Goal: Information Seeking & Learning: Check status

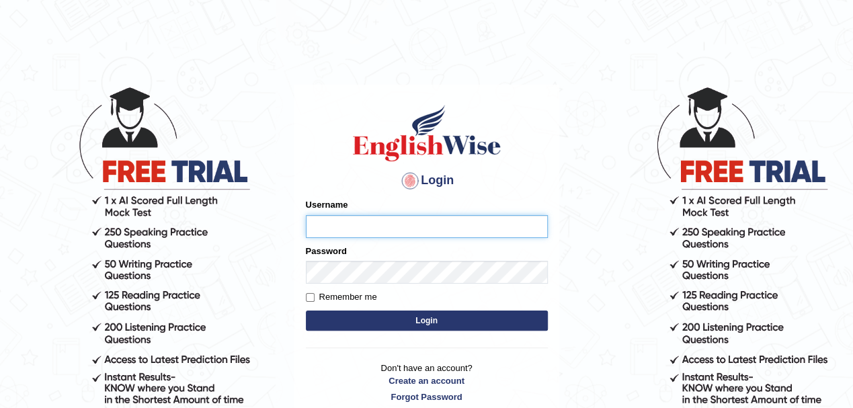
type input "Pritima_nk"
click at [308, 297] on input "Remember me" at bounding box center [310, 297] width 9 height 9
checkbox input "true"
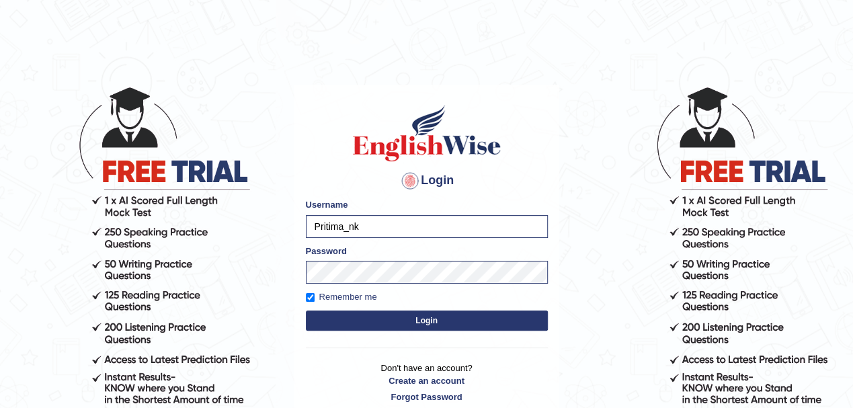
click at [331, 316] on button "Login" at bounding box center [427, 320] width 242 height 20
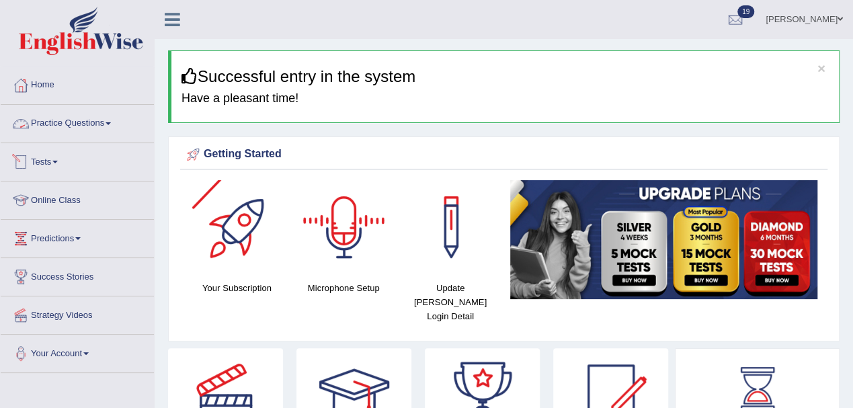
click at [43, 124] on link "Practice Questions" at bounding box center [77, 122] width 153 height 34
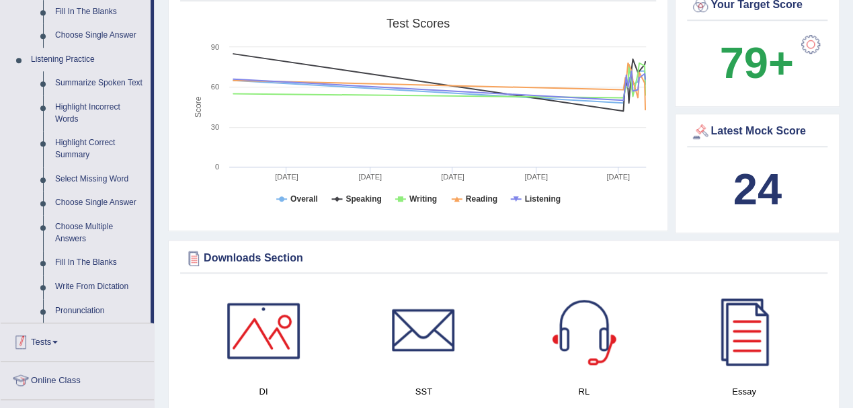
click at [40, 340] on link "Tests" at bounding box center [77, 340] width 153 height 34
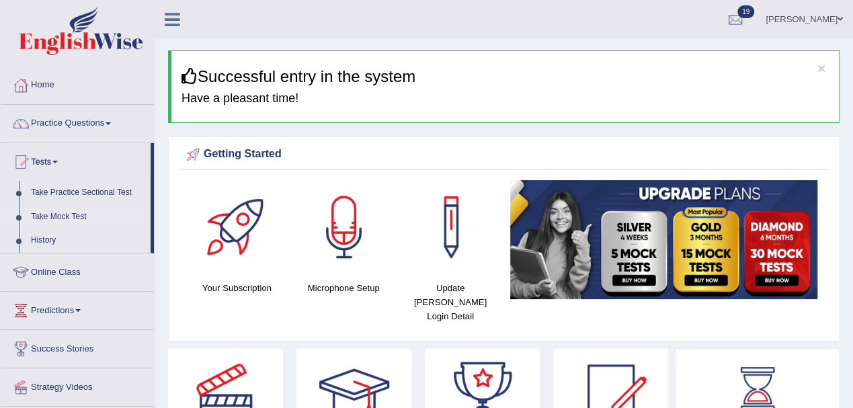
click at [65, 213] on link "Take Mock Test" at bounding box center [88, 217] width 126 height 24
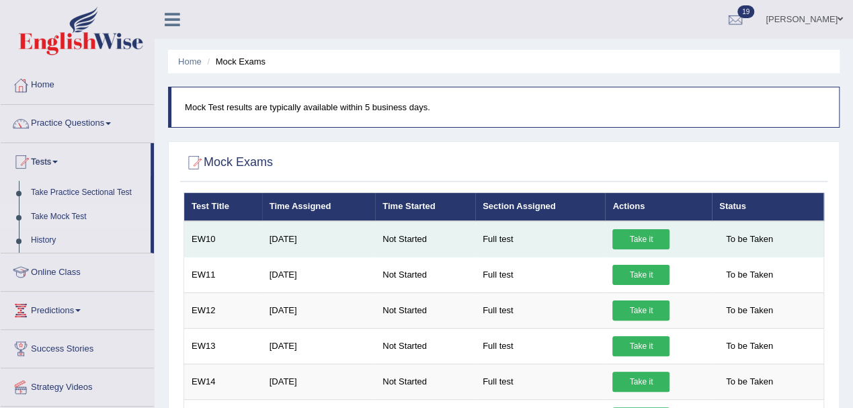
click at [629, 238] on link "Take it" at bounding box center [640, 239] width 57 height 20
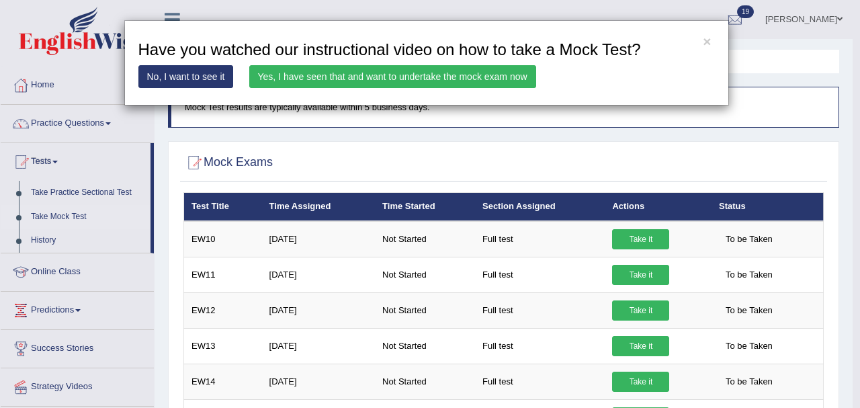
click at [499, 77] on link "Yes, I have seen that and want to undertake the mock exam now" at bounding box center [392, 76] width 287 height 23
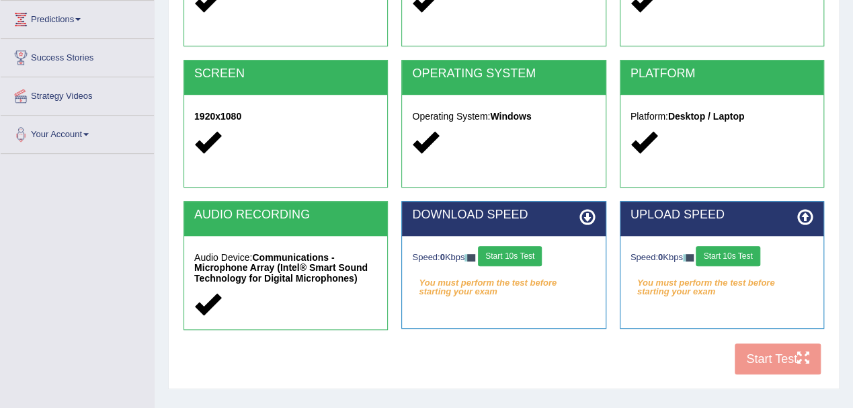
scroll to position [297, 0]
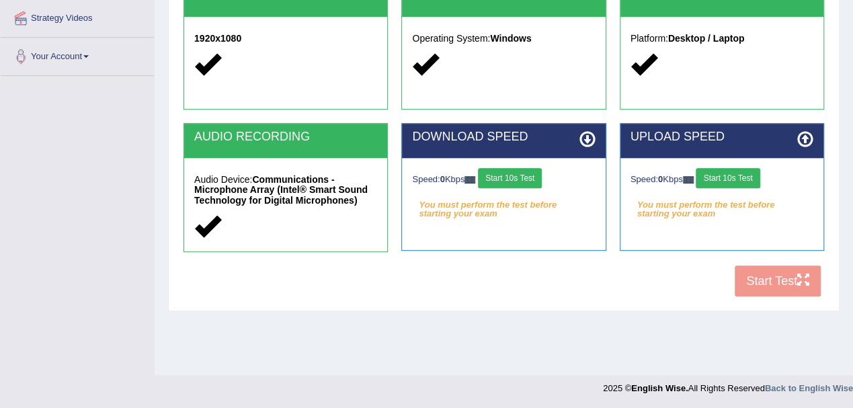
click at [509, 180] on button "Start 10s Test" at bounding box center [510, 178] width 64 height 20
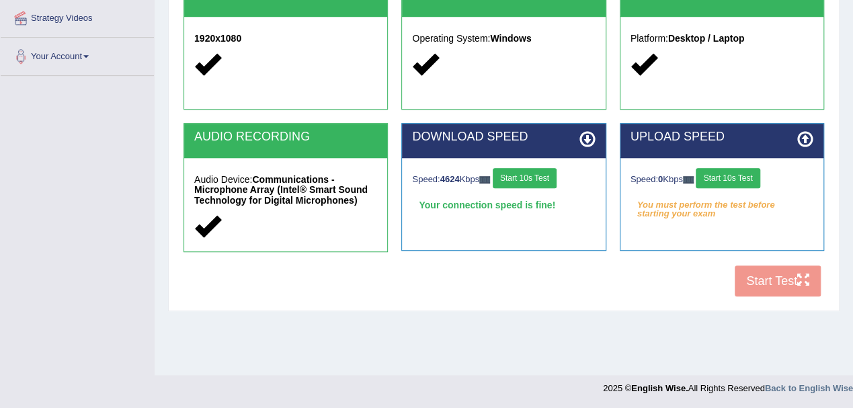
click at [718, 171] on button "Start 10s Test" at bounding box center [728, 178] width 64 height 20
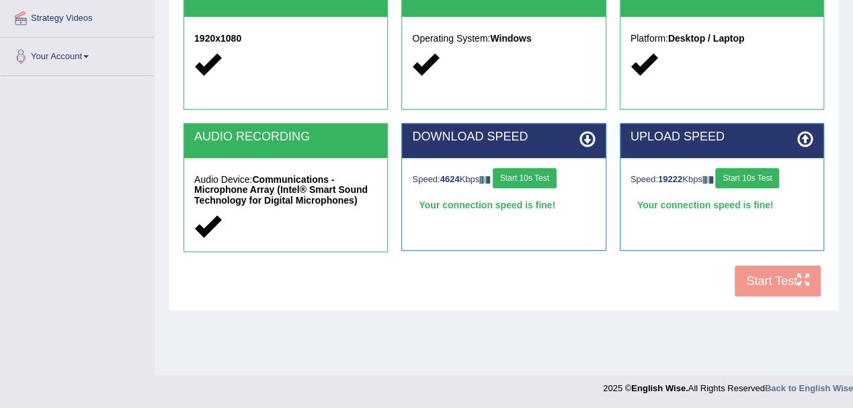
click at [770, 178] on button "Start 10s Test" at bounding box center [747, 178] width 64 height 20
click at [751, 277] on button "Start Test" at bounding box center [777, 280] width 86 height 31
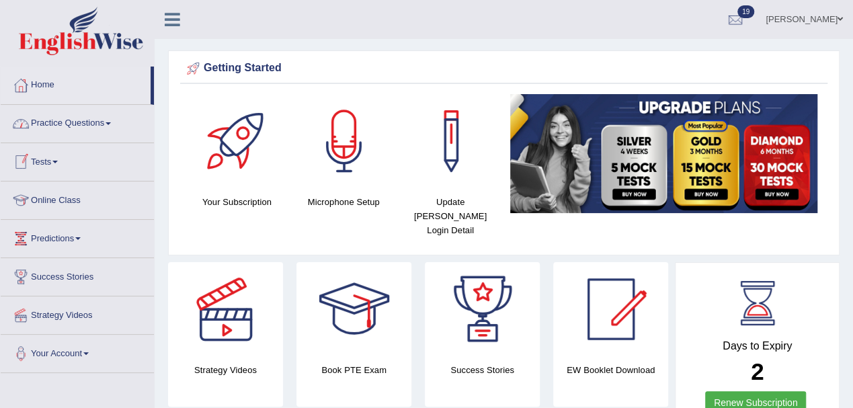
click at [50, 163] on link "Tests" at bounding box center [77, 160] width 153 height 34
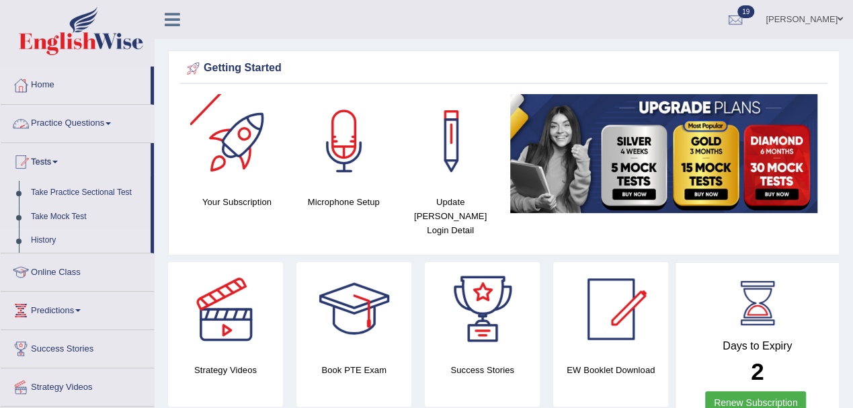
click at [42, 238] on link "History" at bounding box center [88, 240] width 126 height 24
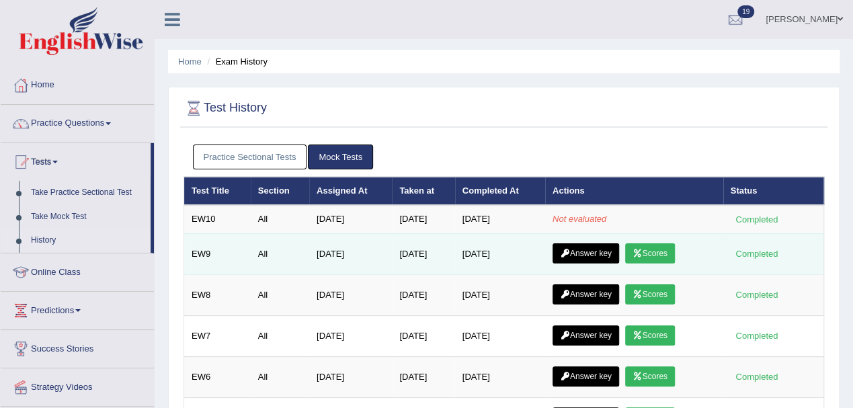
click at [601, 251] on link "Answer key" at bounding box center [585, 253] width 67 height 20
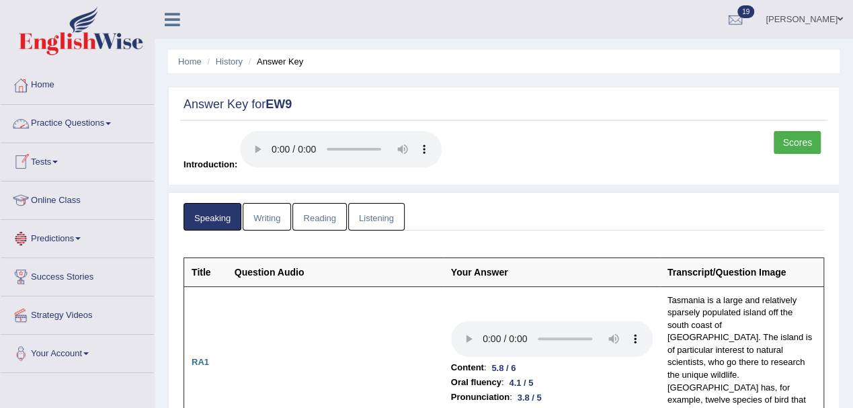
click at [274, 216] on link "Writing" at bounding box center [267, 217] width 48 height 28
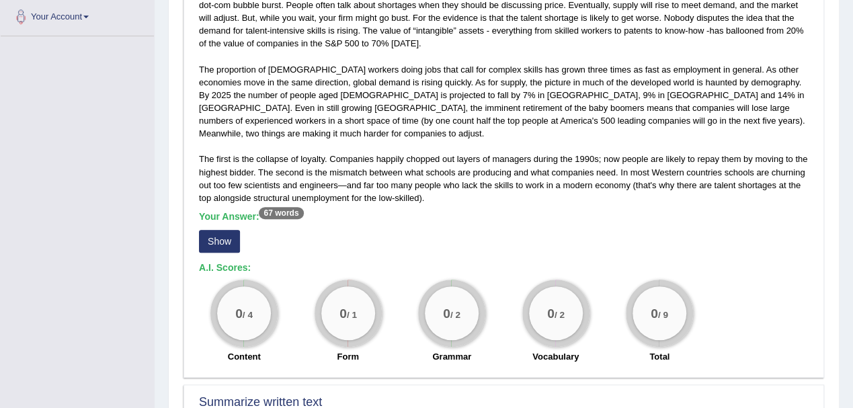
scroll to position [358, 0]
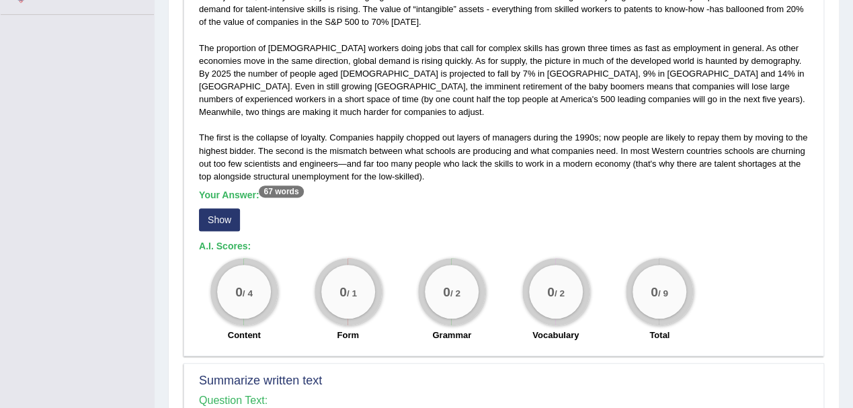
click at [229, 212] on button "Show" at bounding box center [219, 219] width 41 height 23
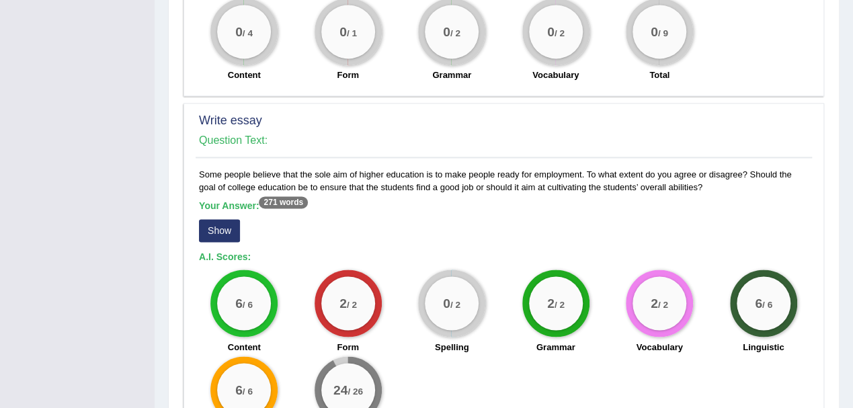
scroll to position [1075, 0]
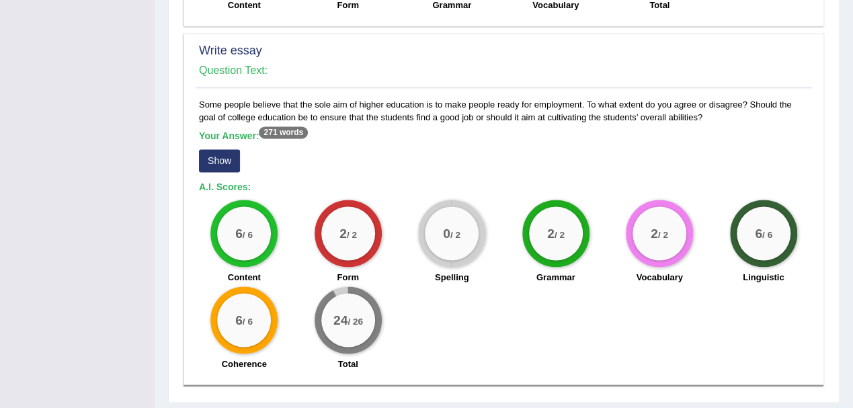
click at [222, 149] on button "Show" at bounding box center [219, 160] width 41 height 23
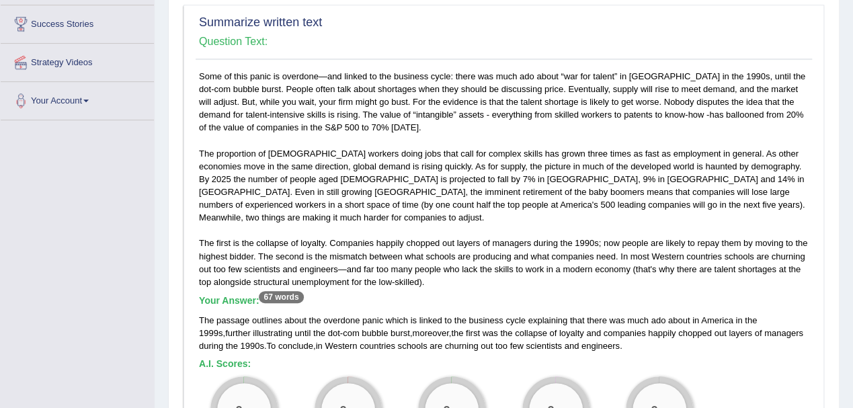
scroll to position [0, 0]
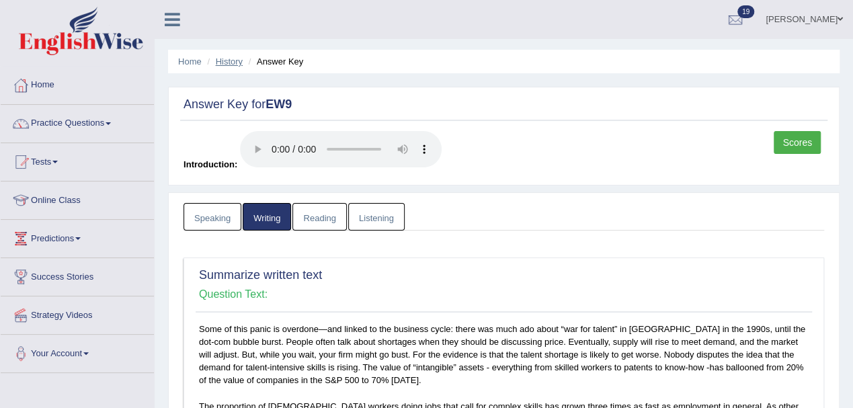
click at [219, 62] on link "History" at bounding box center [229, 61] width 27 height 10
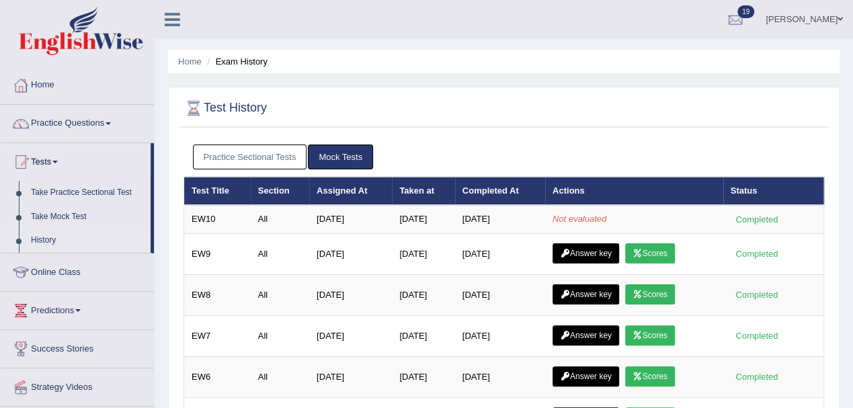
click at [257, 159] on link "Practice Sectional Tests" at bounding box center [250, 156] width 114 height 25
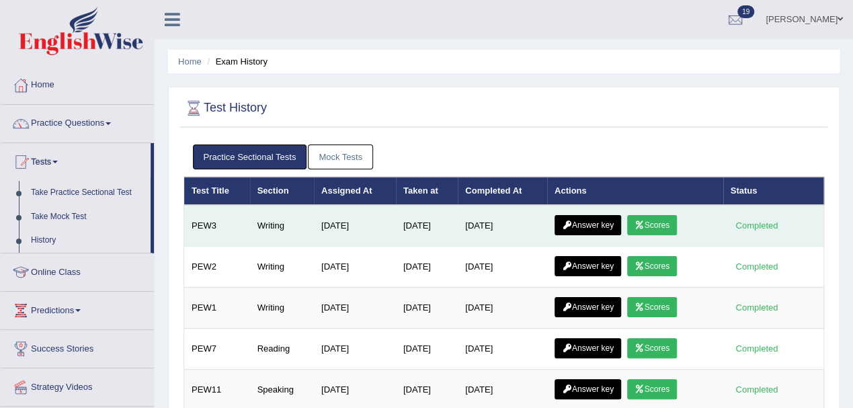
click at [609, 223] on link "Answer key" at bounding box center [587, 225] width 67 height 20
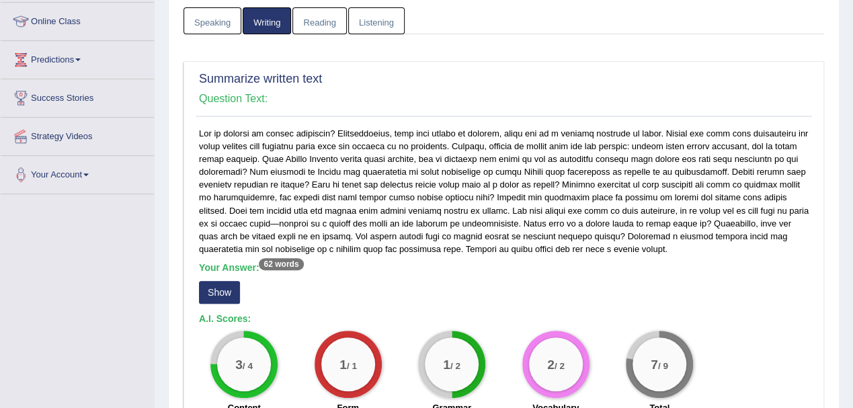
scroll to position [358, 0]
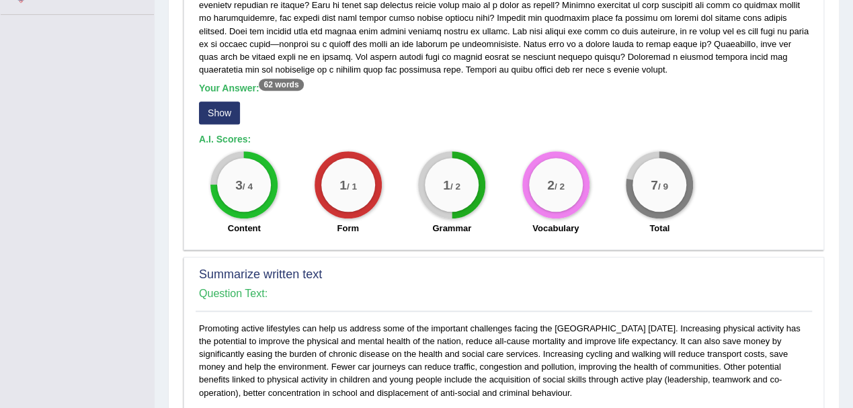
click at [222, 116] on button "Show" at bounding box center [219, 112] width 41 height 23
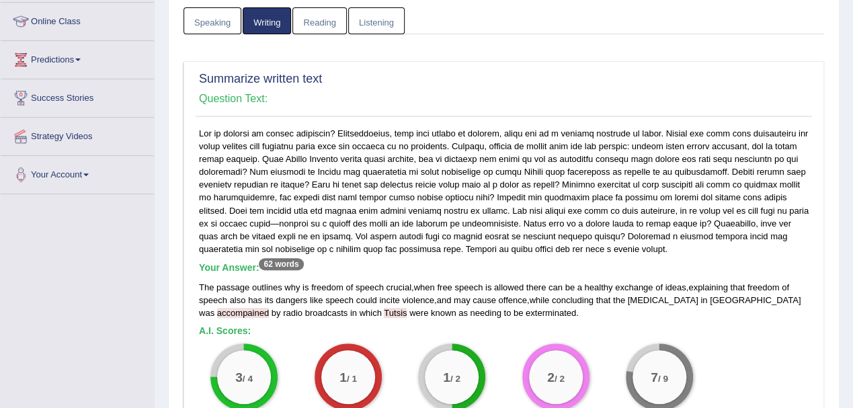
scroll to position [0, 0]
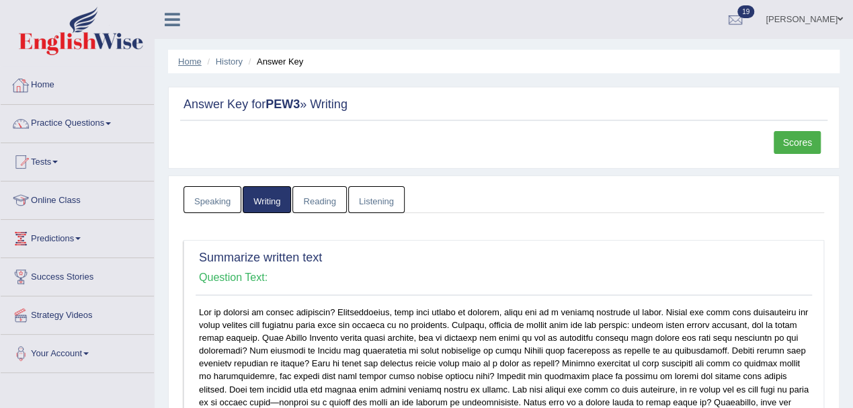
click at [194, 65] on link "Home" at bounding box center [190, 61] width 24 height 10
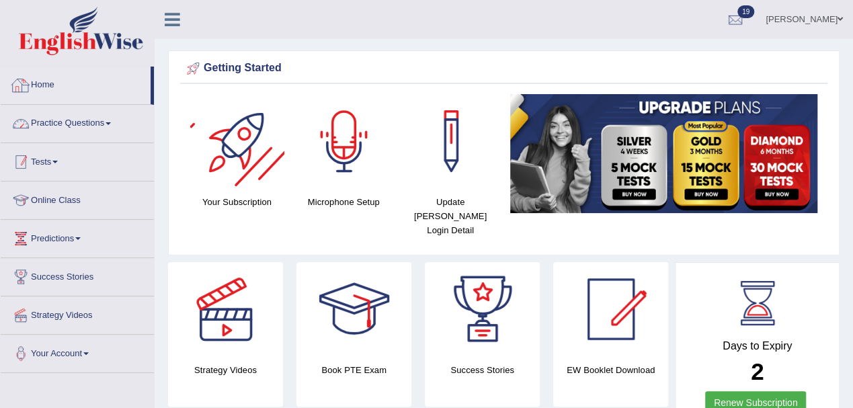
click at [36, 159] on link "Tests" at bounding box center [77, 160] width 153 height 34
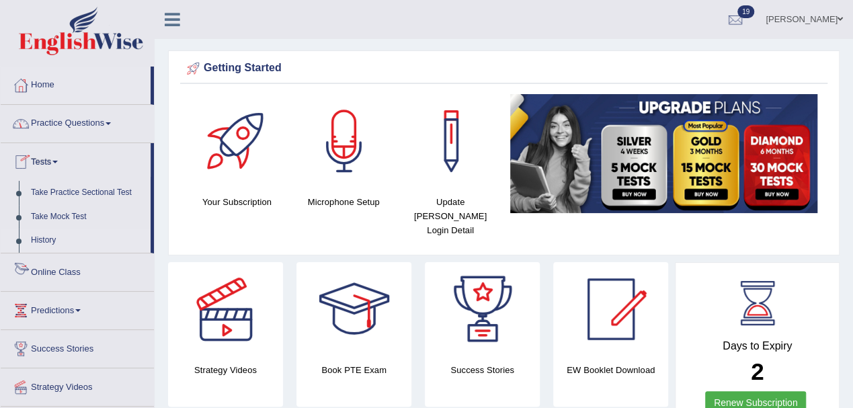
click at [50, 241] on link "History" at bounding box center [88, 240] width 126 height 24
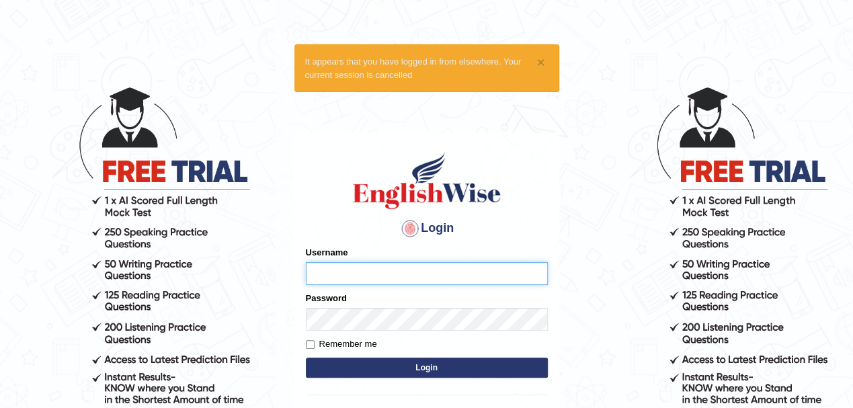
type input "Pritima_nk"
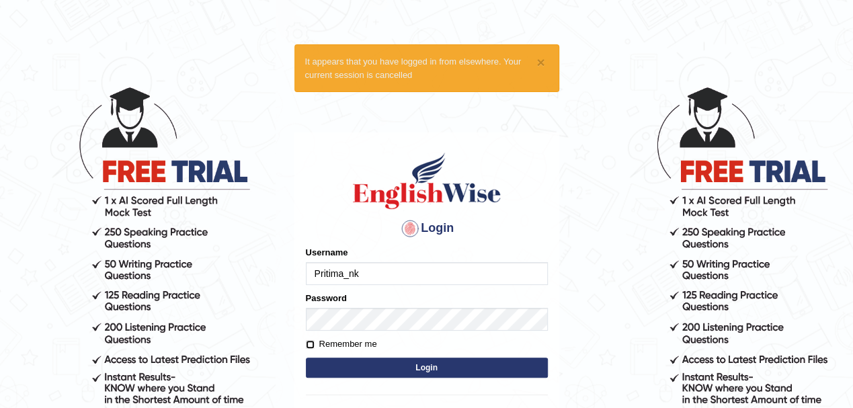
click at [306, 347] on input "Remember me" at bounding box center [310, 344] width 9 height 9
checkbox input "true"
